Goal: Find specific page/section: Find specific page/section

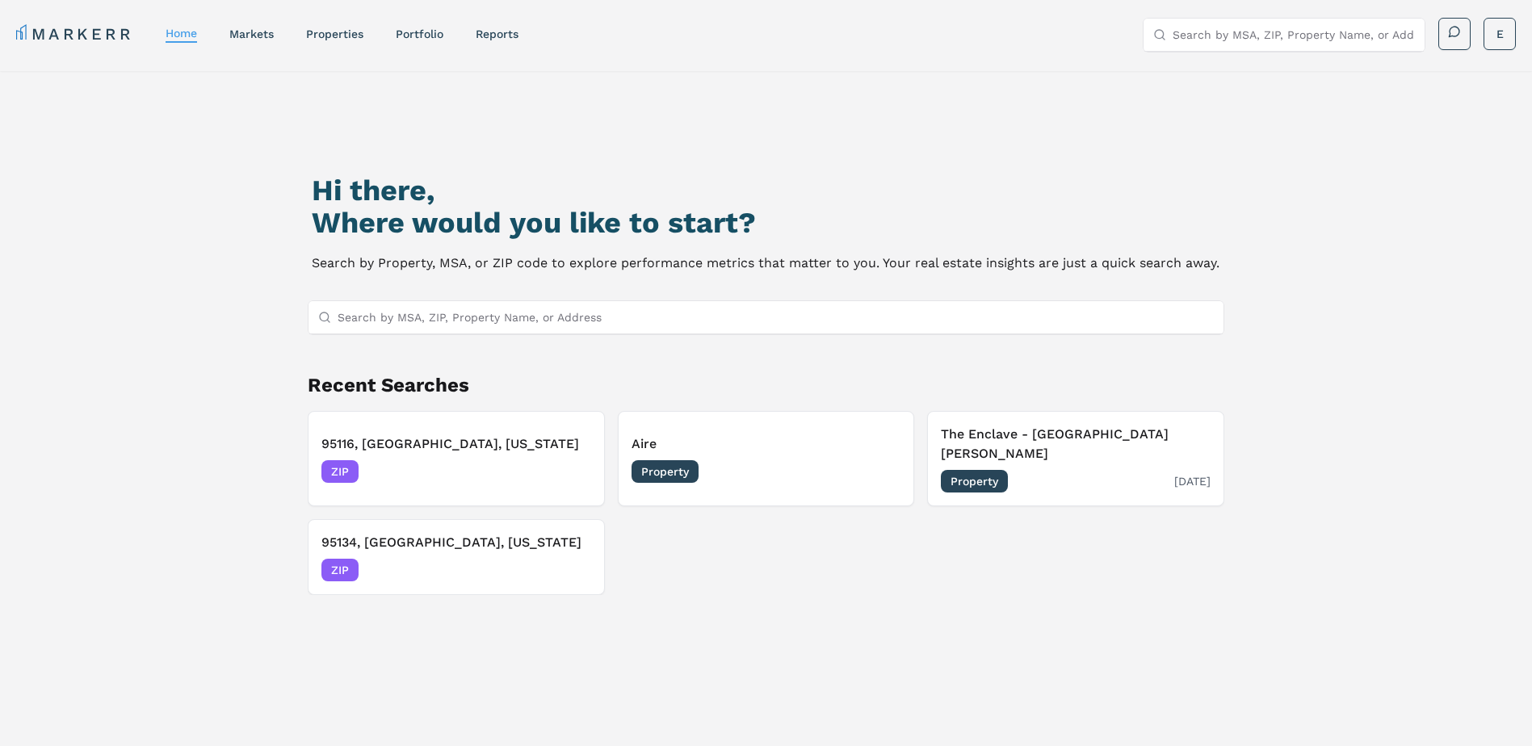
click at [1001, 448] on div "The Enclave - [GEOGRAPHIC_DATA][PERSON_NAME] Property [DATE]" at bounding box center [1076, 459] width 270 height 68
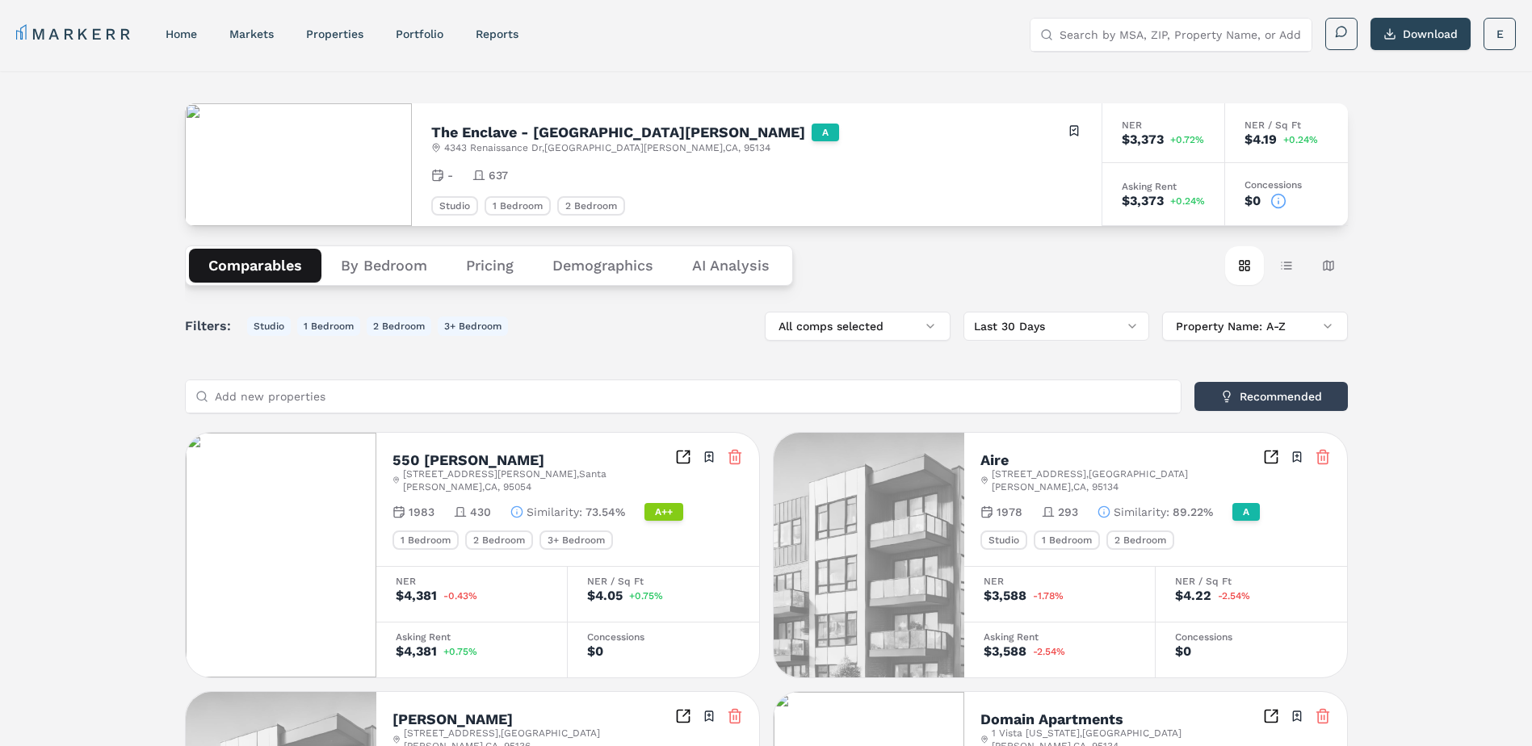
click at [742, 269] on Analysis "AI Analysis" at bounding box center [731, 266] width 116 height 34
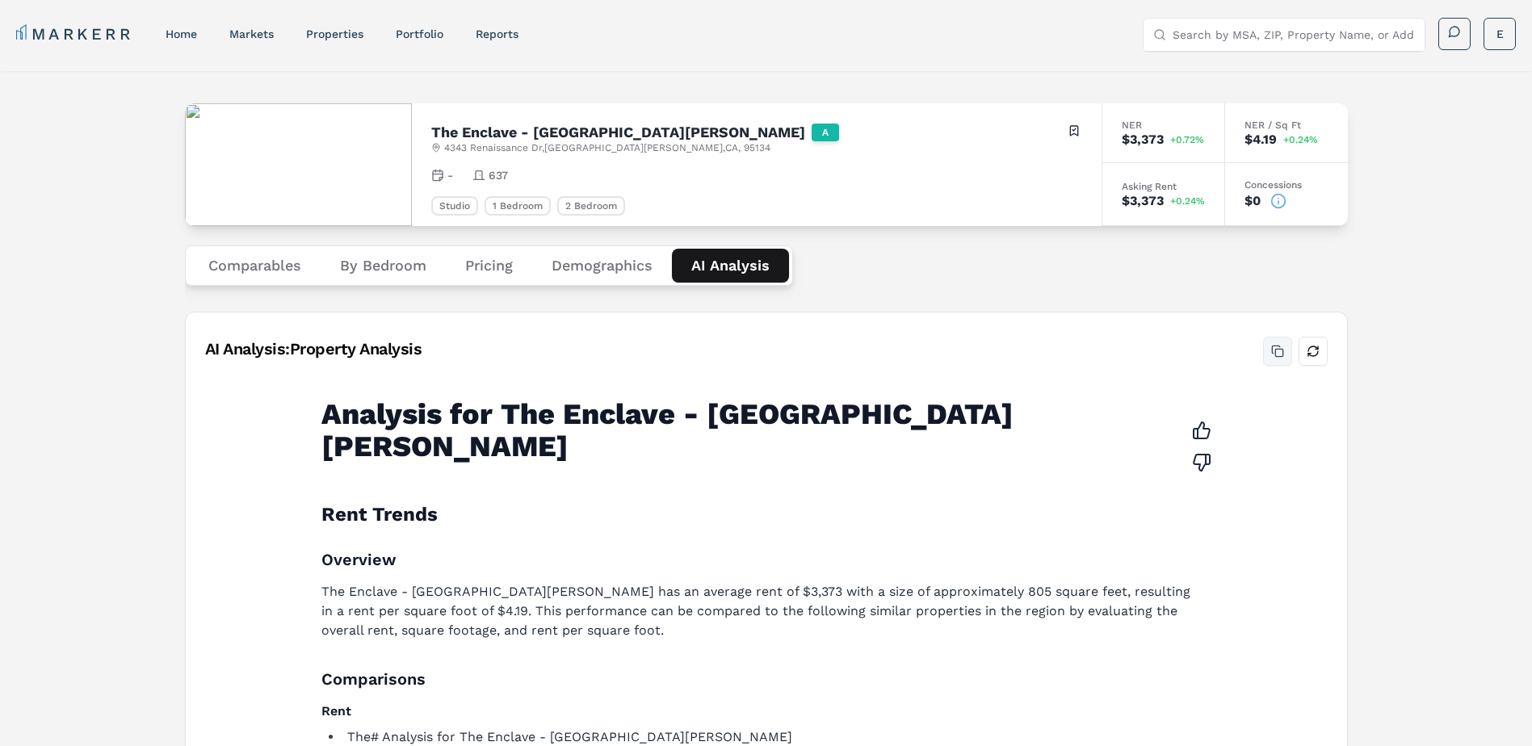
click at [1277, 354] on button "Copy analysis" at bounding box center [1277, 351] width 29 height 29
click at [334, 31] on link "properties" at bounding box center [334, 33] width 57 height 13
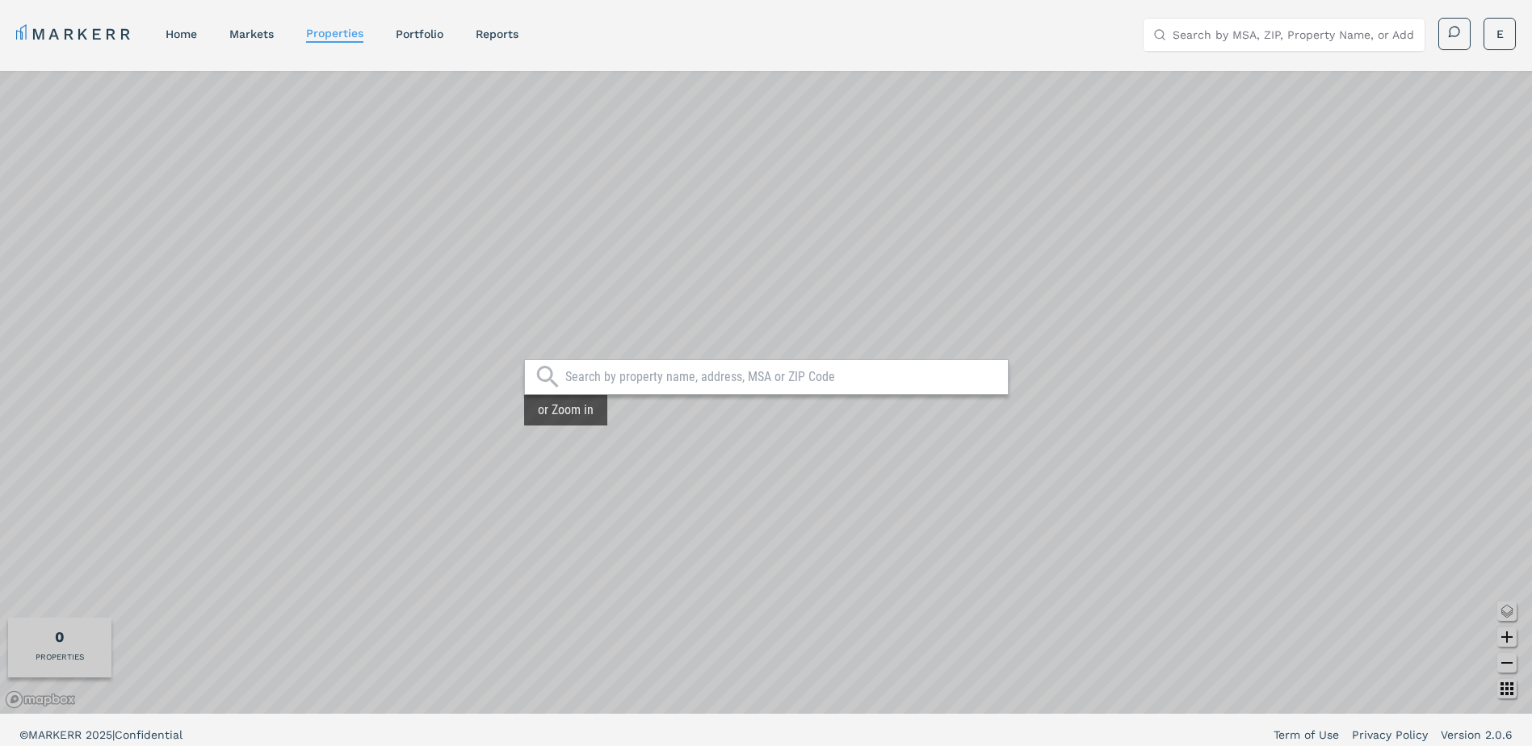
click at [640, 376] on input "text" at bounding box center [782, 377] width 435 height 16
type input "95134"
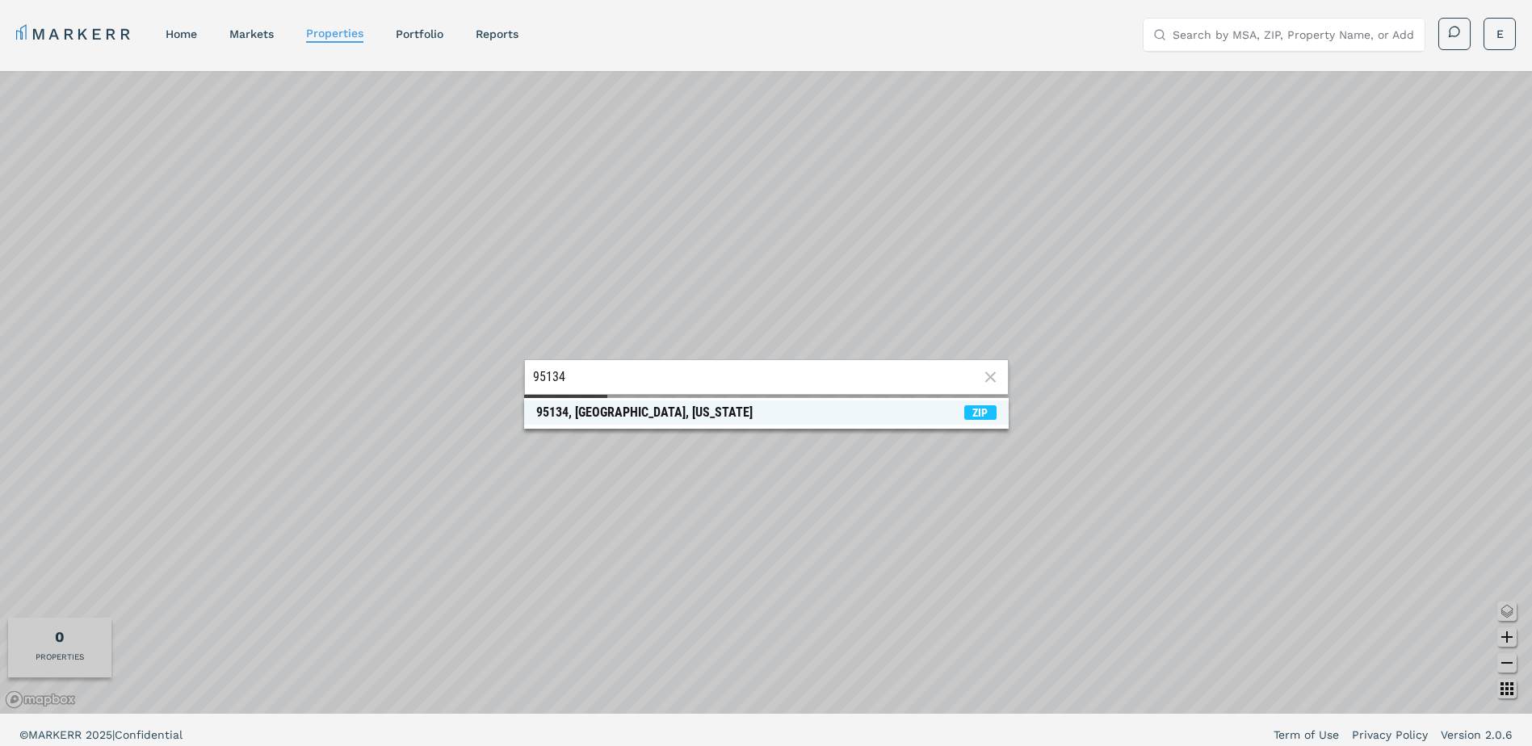
click at [599, 409] on div "95134, [GEOGRAPHIC_DATA], [US_STATE]" at bounding box center [644, 413] width 216 height 16
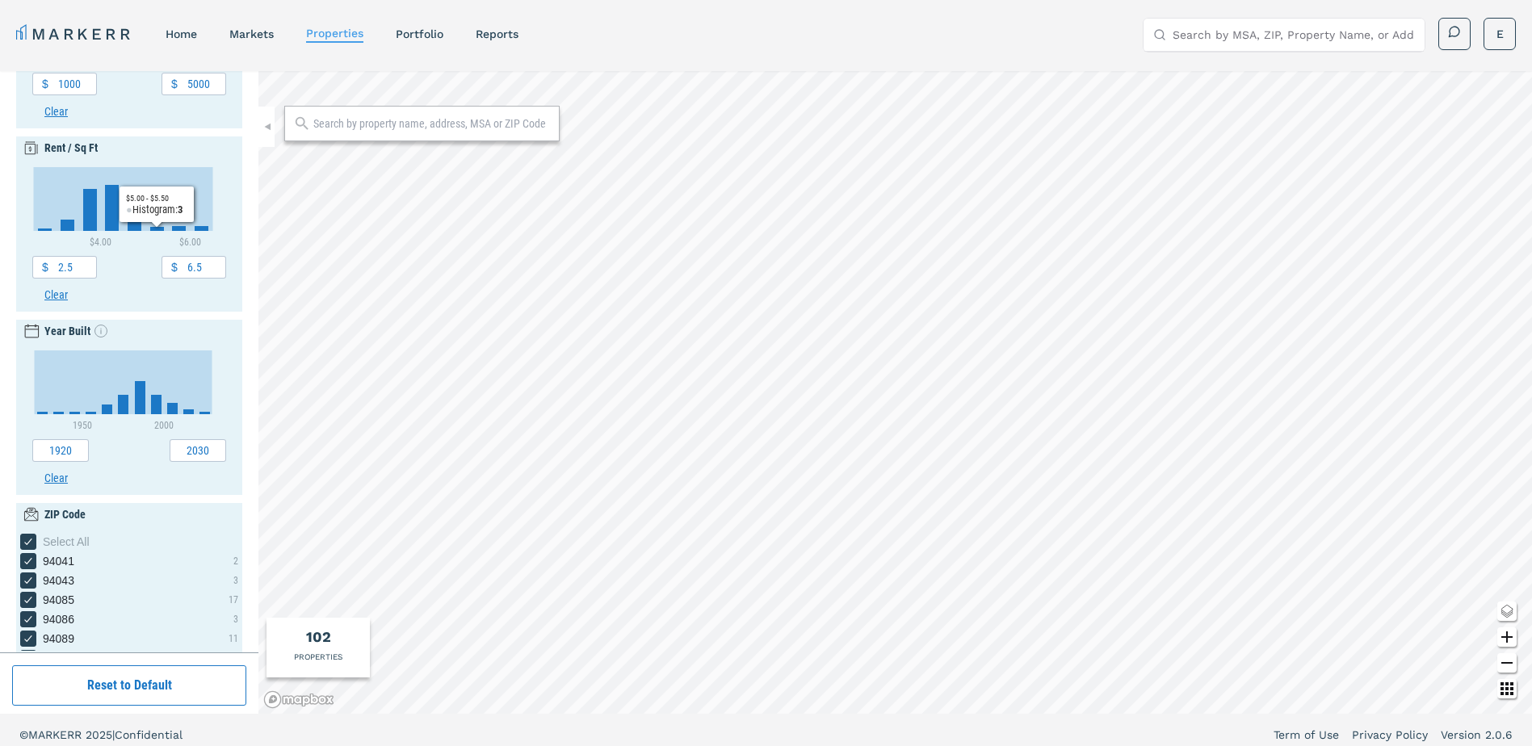
scroll to position [513, 0]
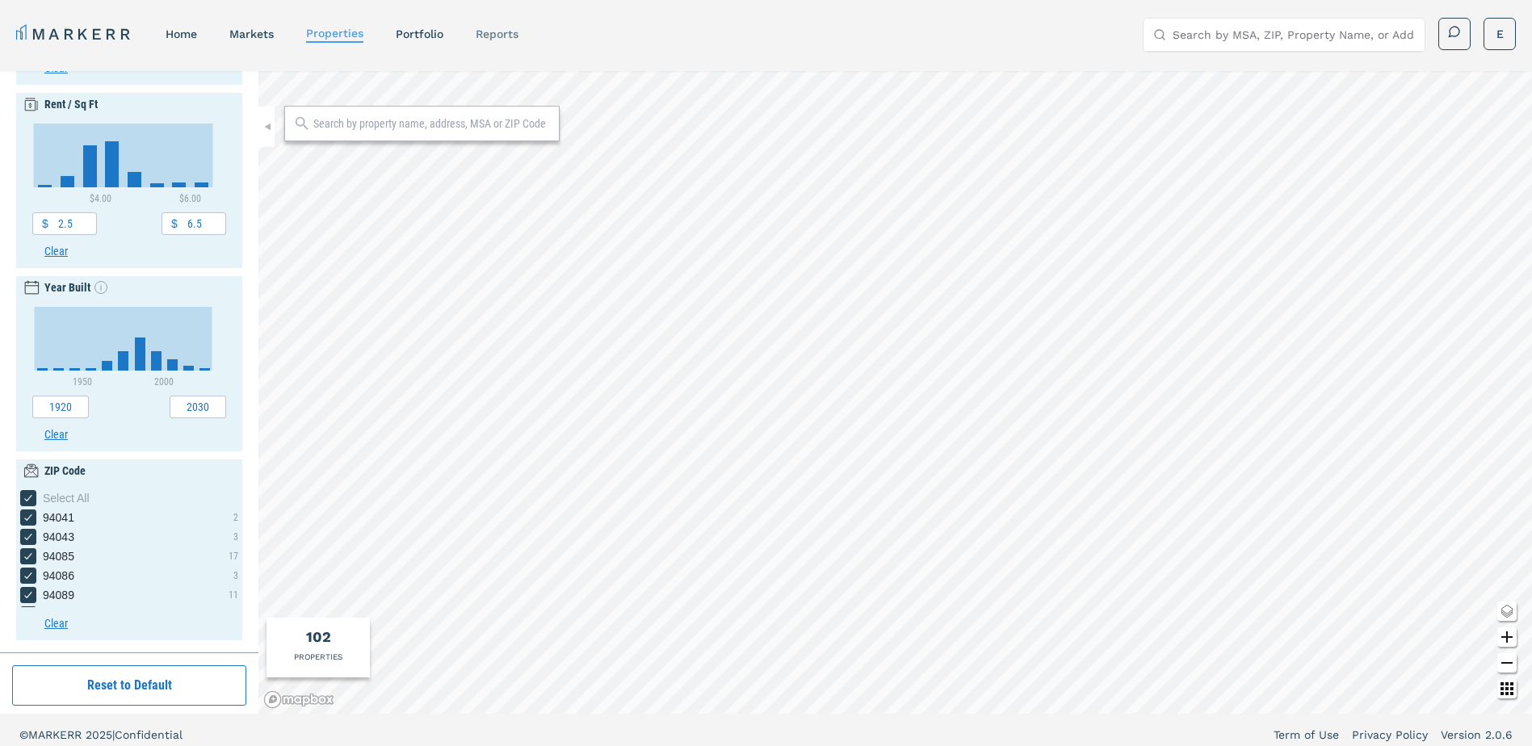
click at [498, 34] on link "reports" at bounding box center [497, 33] width 43 height 13
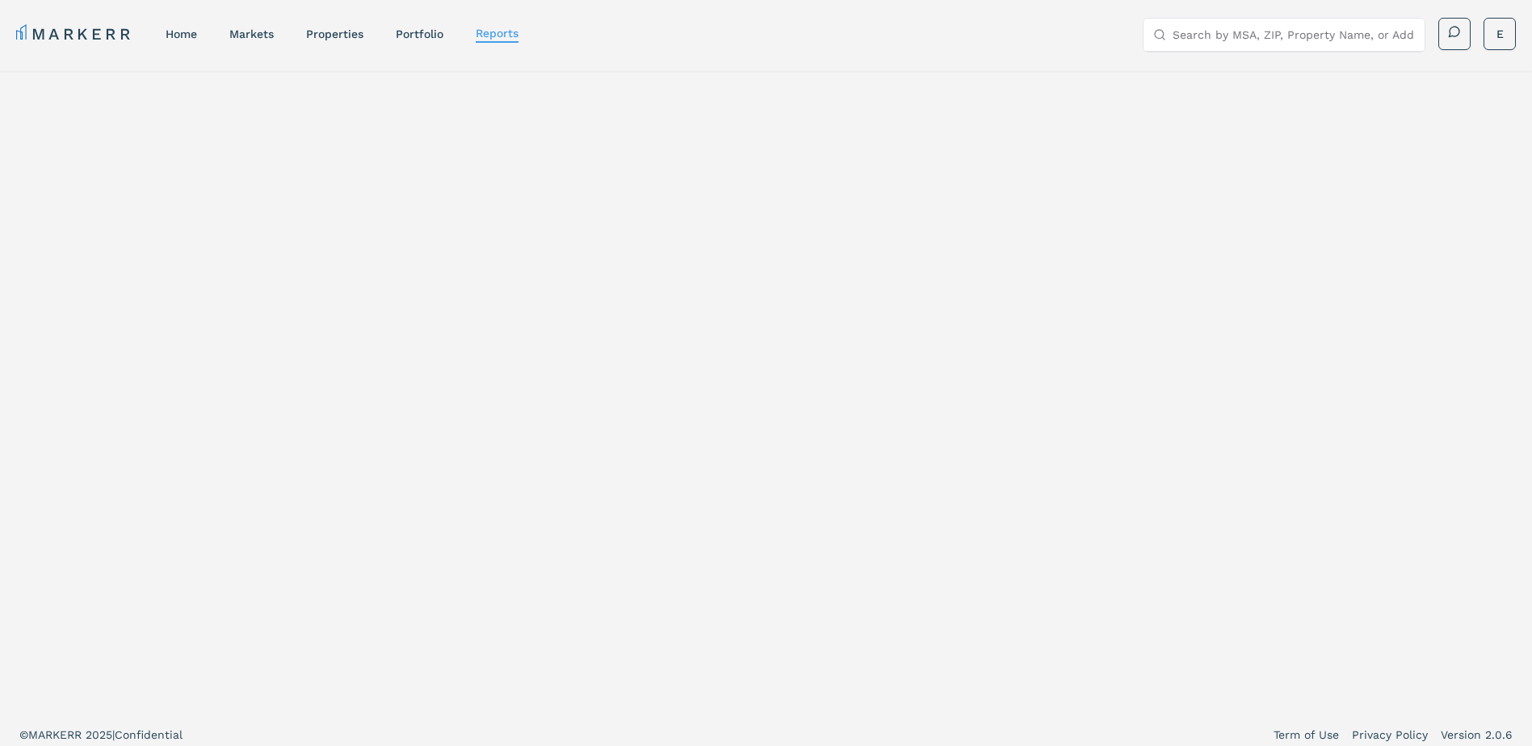
select select "-release_date"
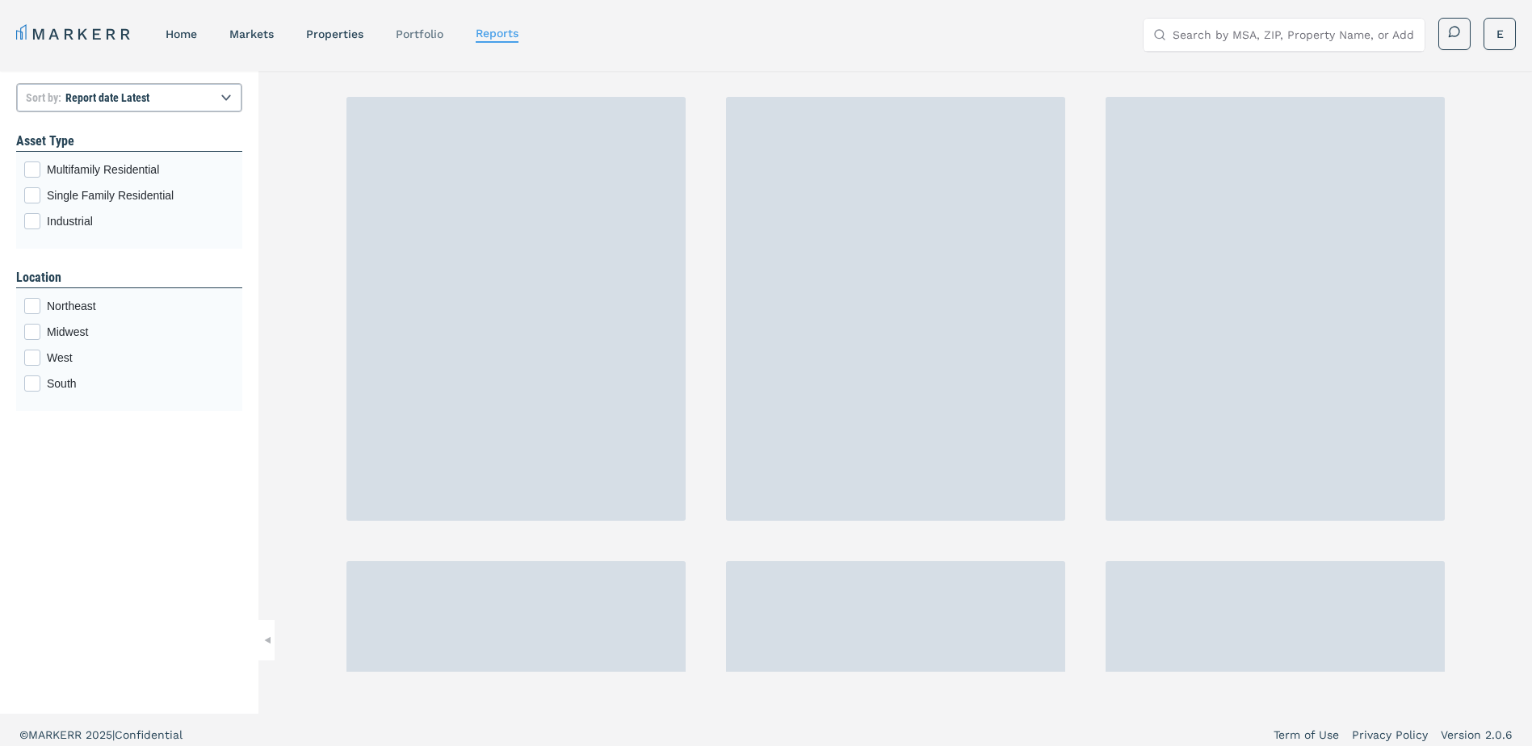
click at [425, 41] on div "Portfolio" at bounding box center [420, 34] width 48 height 16
click at [414, 33] on link "Portfolio" at bounding box center [420, 33] width 48 height 13
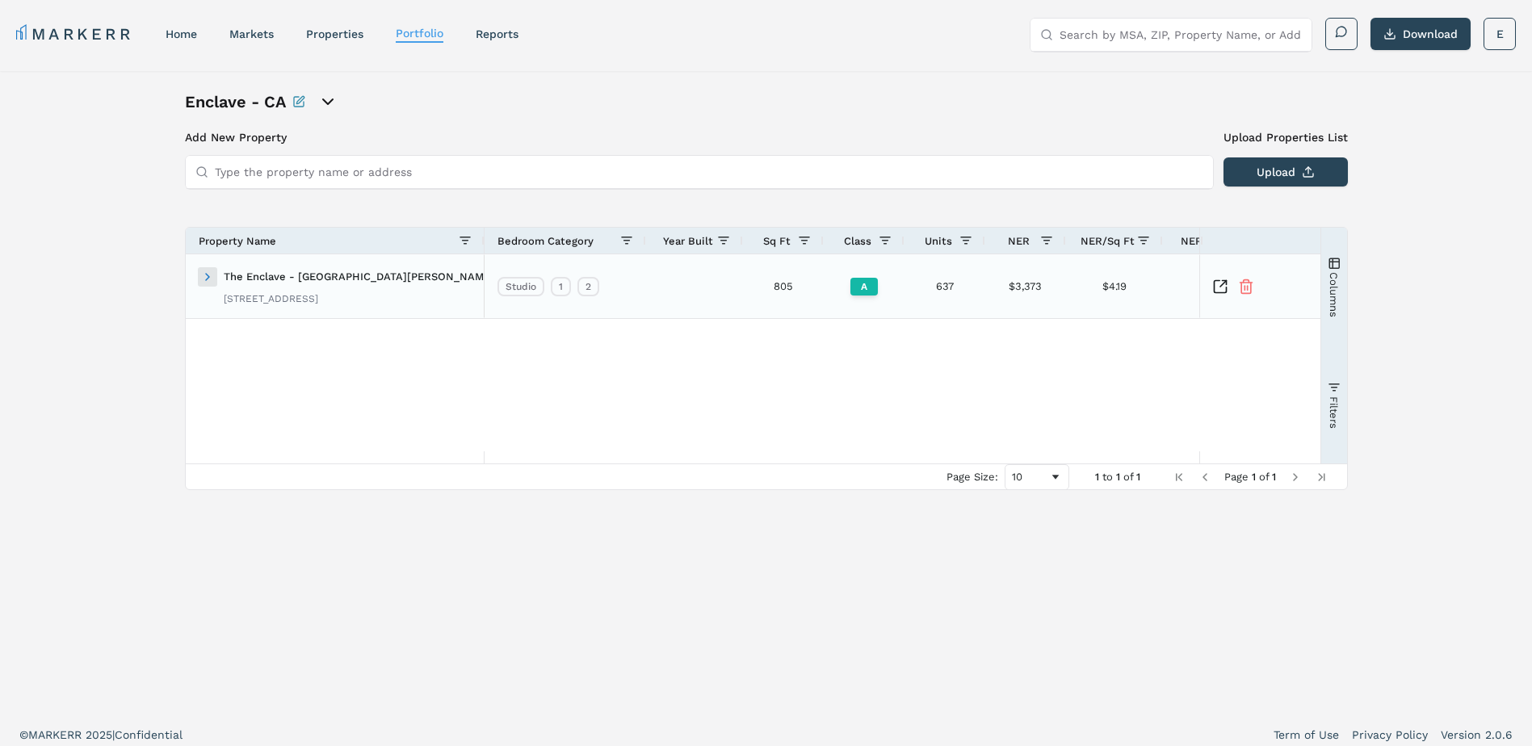
click at [210, 273] on span at bounding box center [207, 277] width 13 height 13
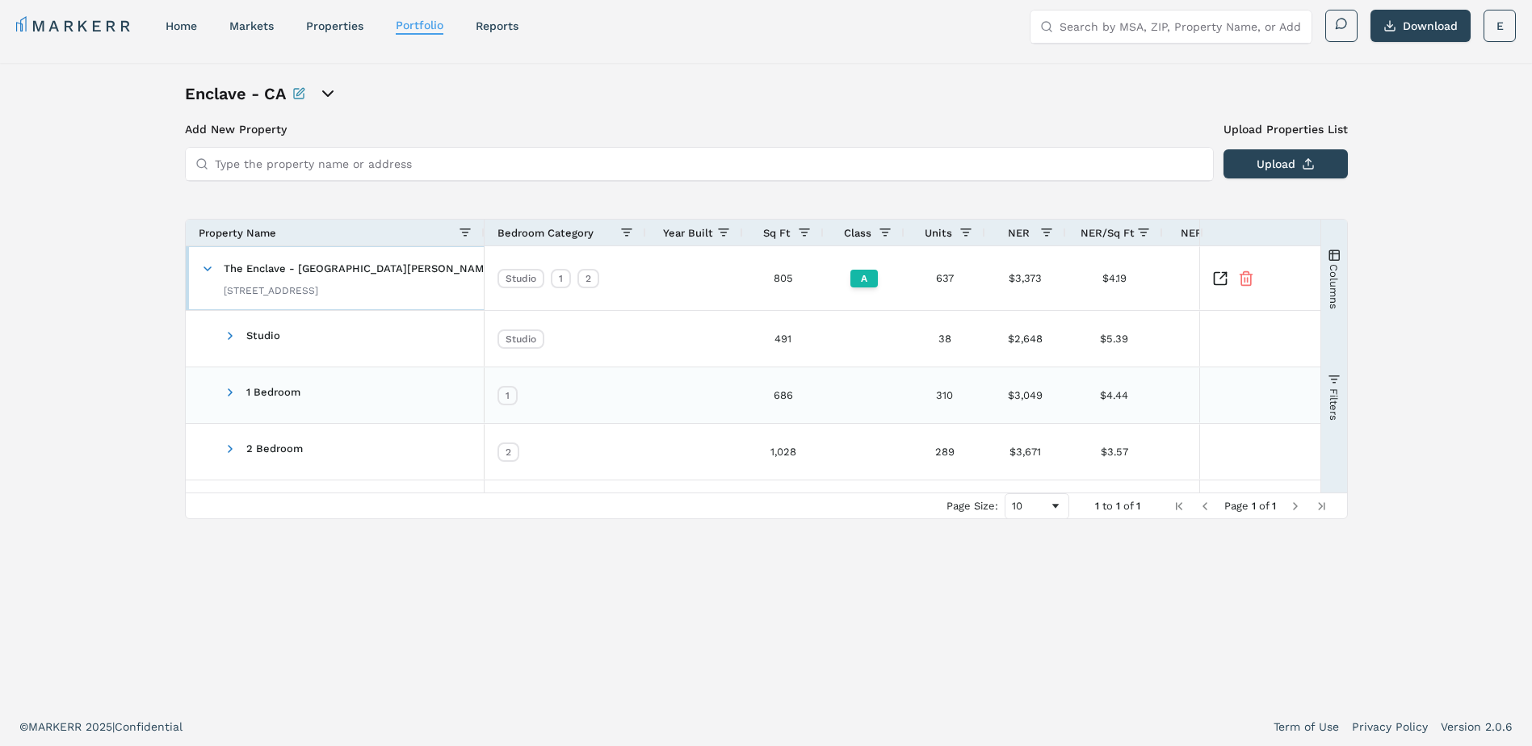
scroll to position [10, 0]
click at [1222, 279] on icon "Inspect Comparable" at bounding box center [1220, 277] width 16 height 16
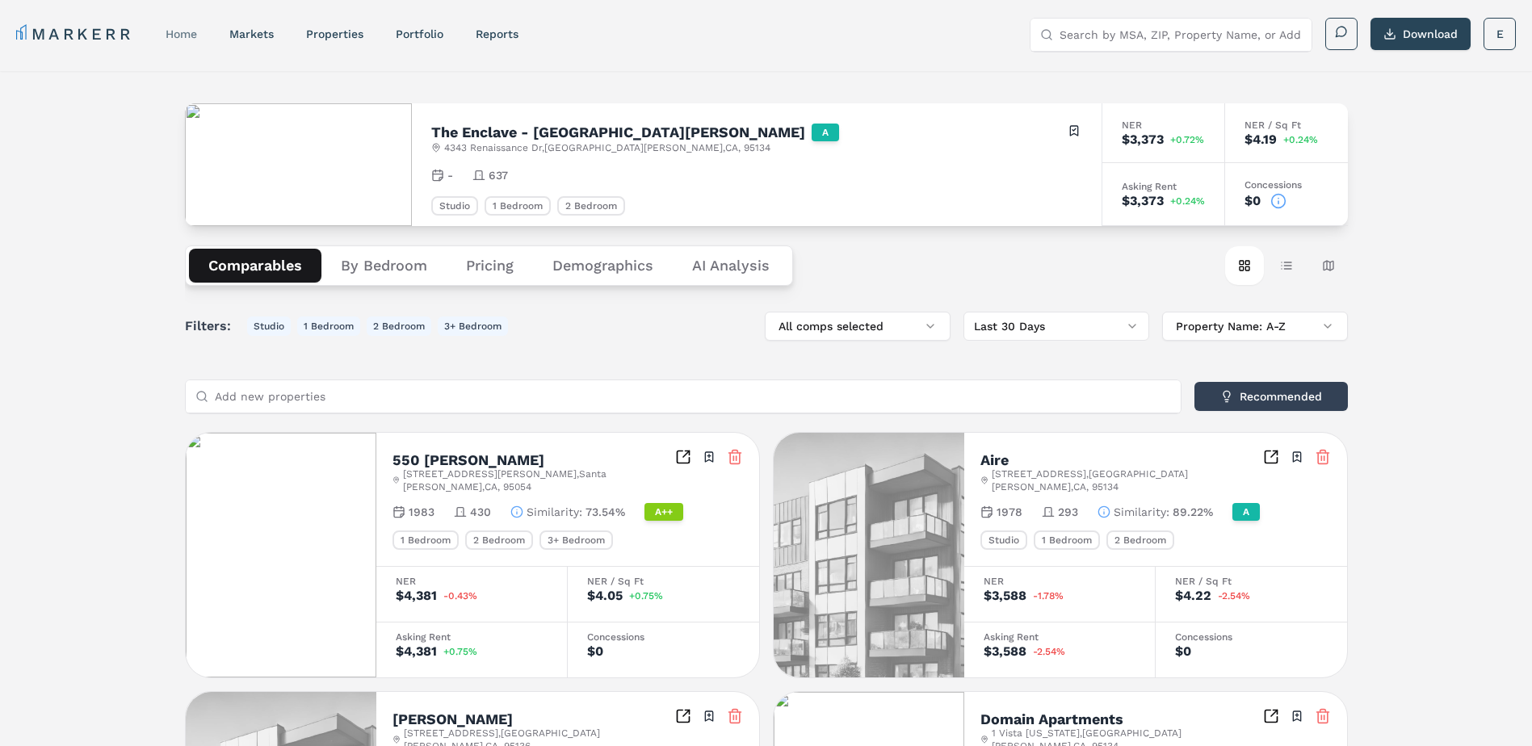
click at [172, 36] on link "home" at bounding box center [181, 33] width 31 height 13
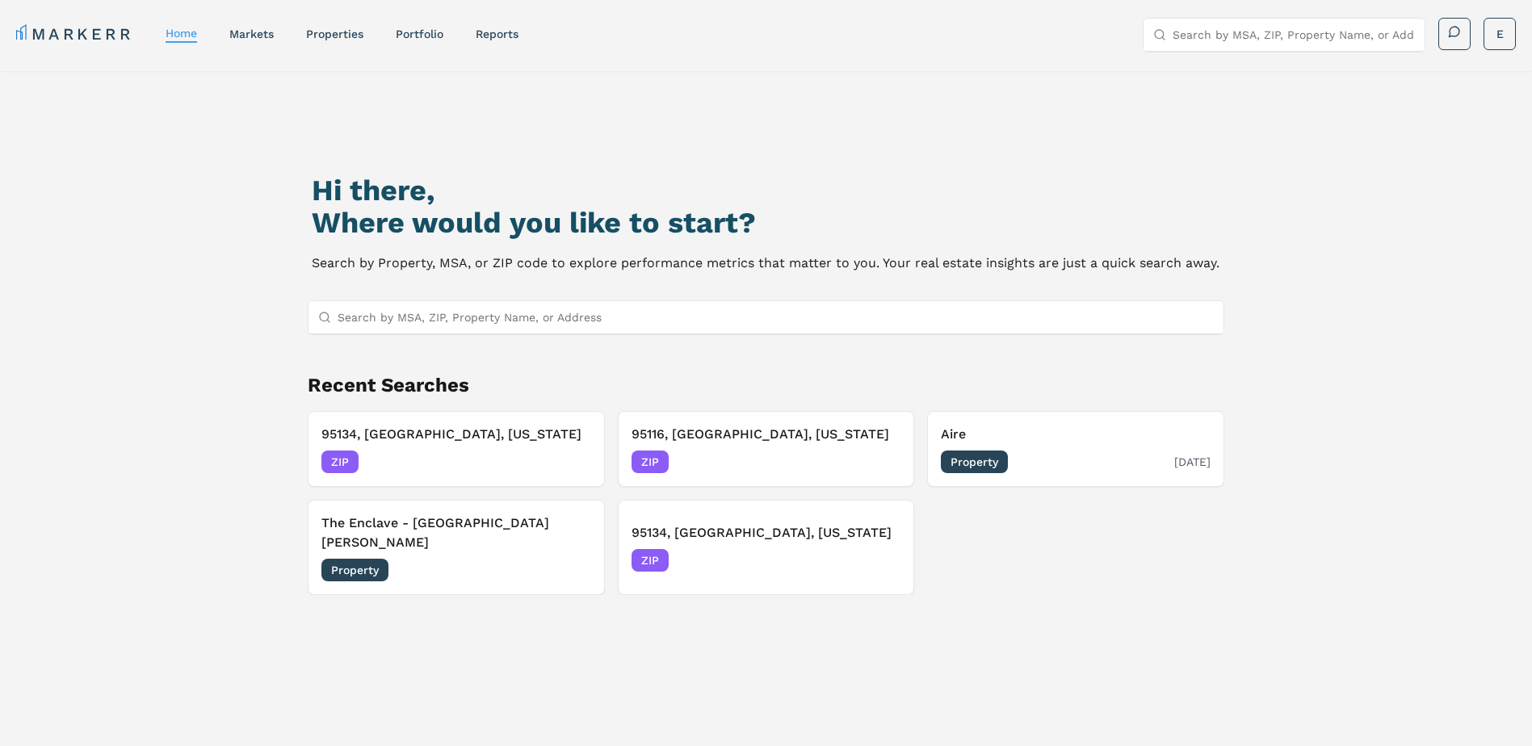
click at [976, 460] on span "Property" at bounding box center [974, 462] width 67 height 23
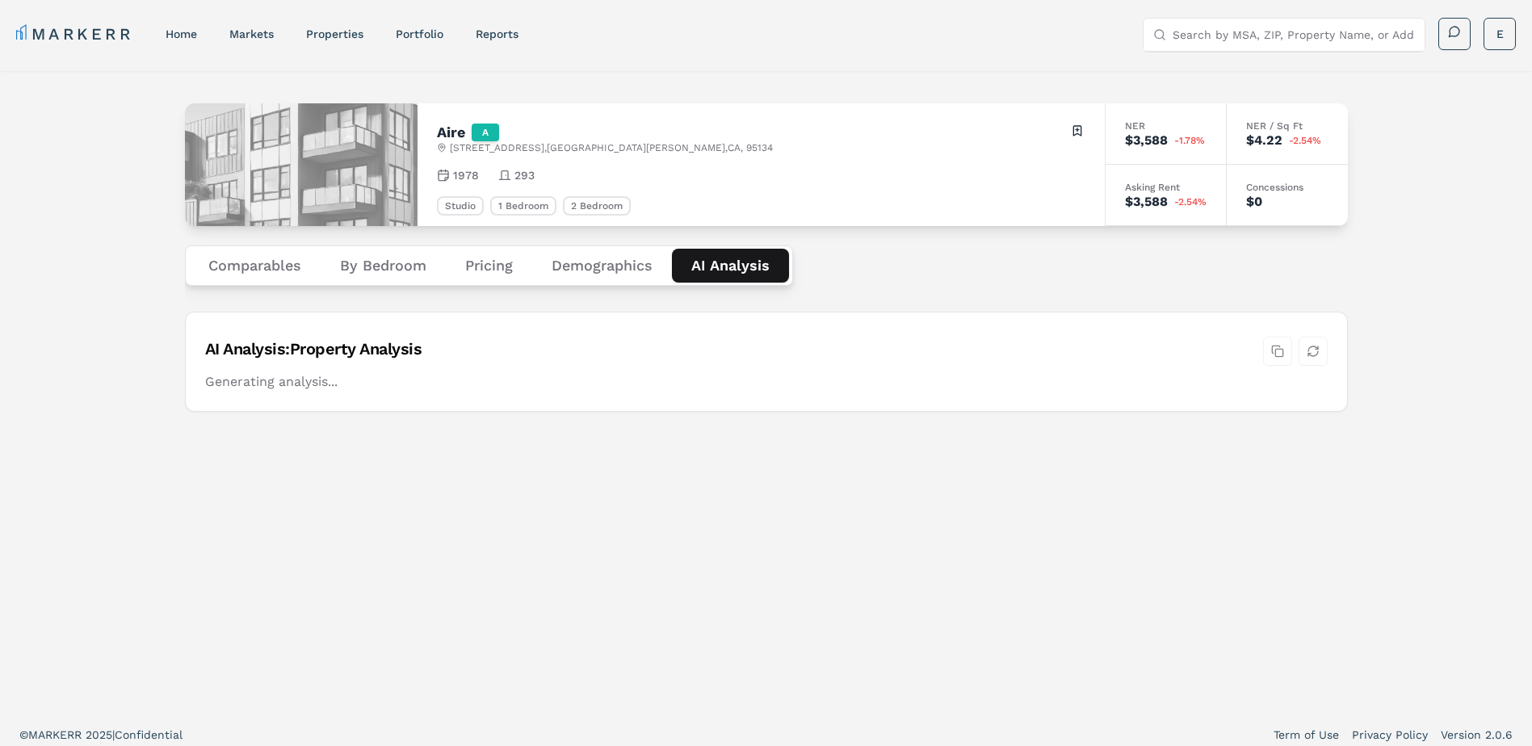
click at [731, 256] on Analysis "AI Analysis" at bounding box center [730, 266] width 117 height 34
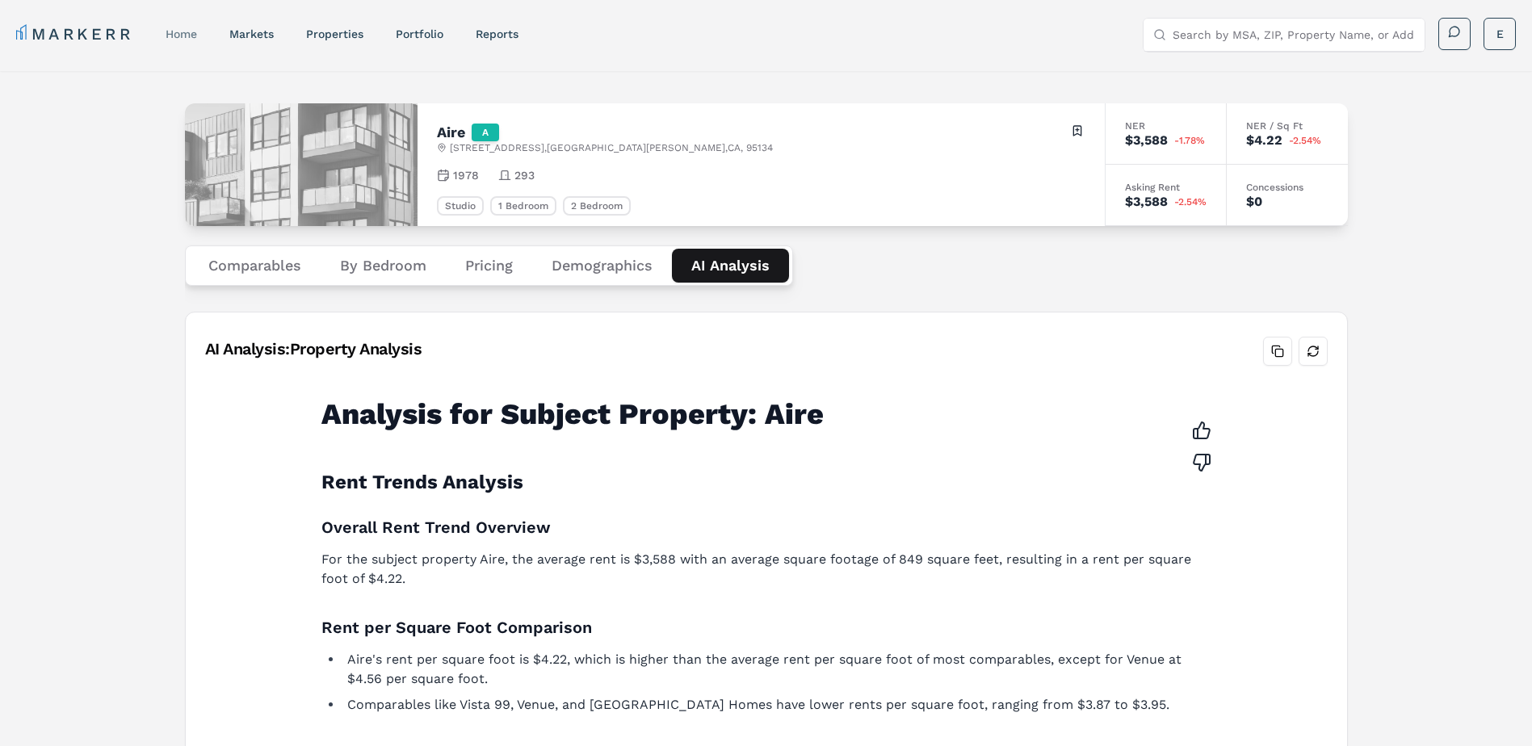
click at [181, 32] on link "home" at bounding box center [181, 33] width 31 height 13
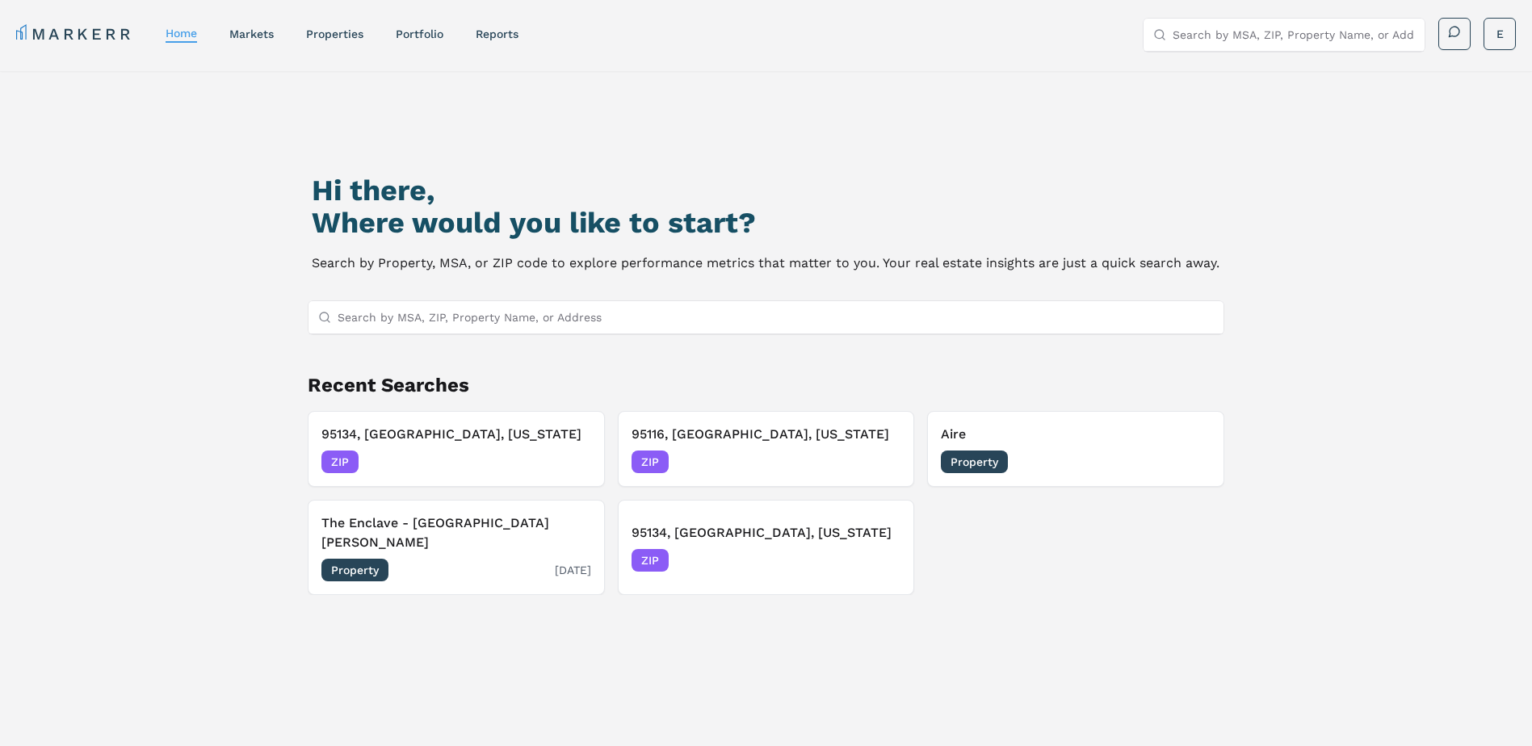
click at [348, 559] on span "Property" at bounding box center [354, 570] width 67 height 23
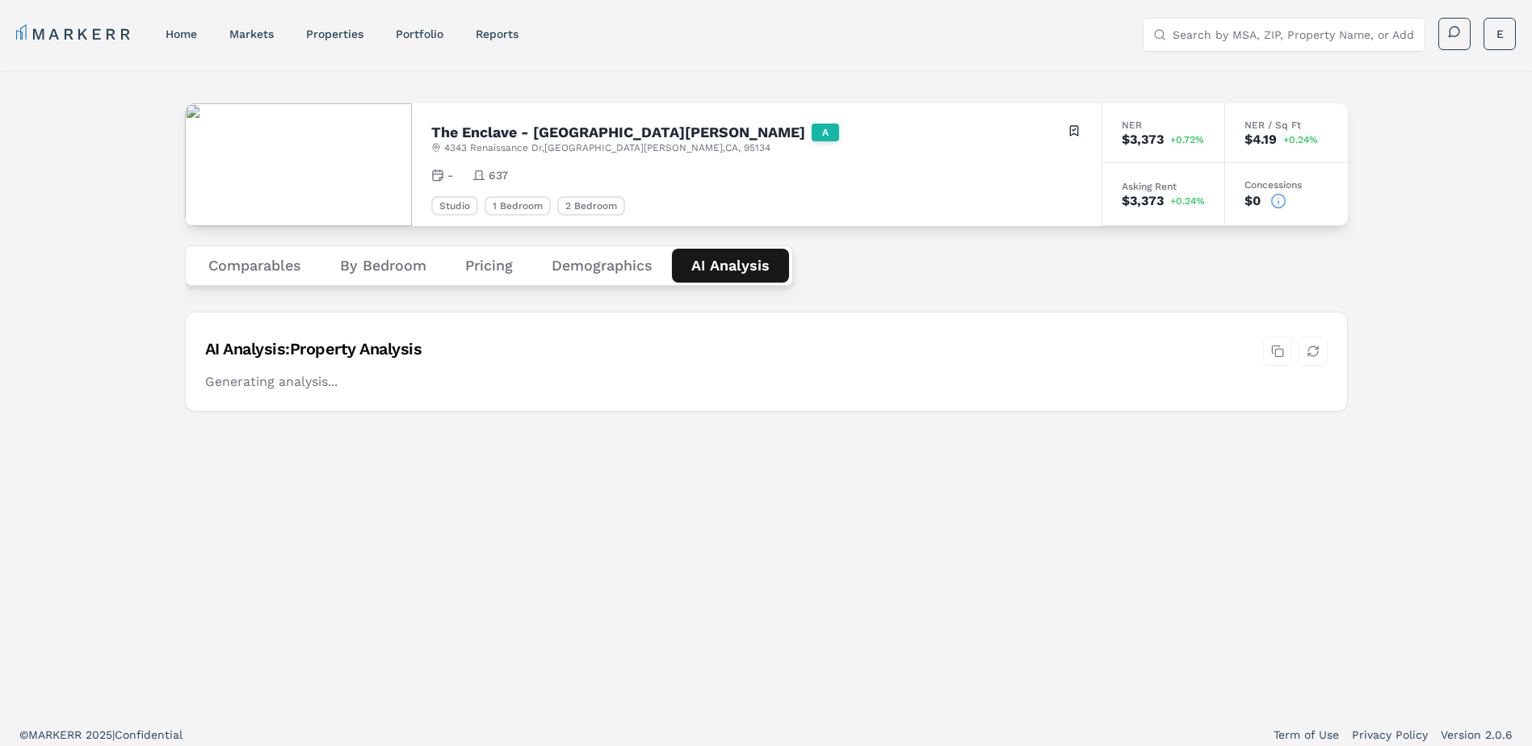
click at [737, 271] on Analysis "AI Analysis" at bounding box center [730, 266] width 117 height 34
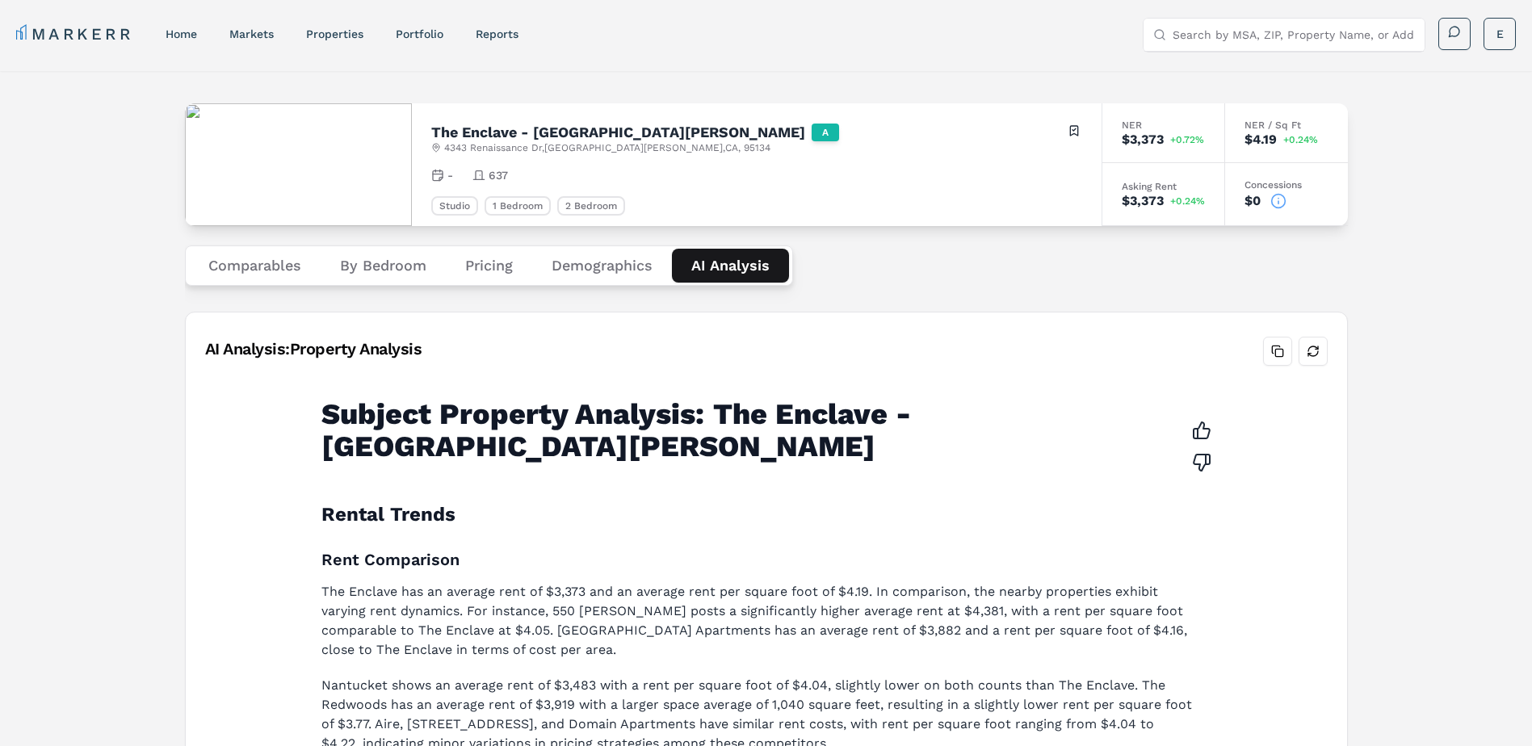
click at [187, 33] on link "home" at bounding box center [181, 33] width 31 height 13
